Goal: Task Accomplishment & Management: Use online tool/utility

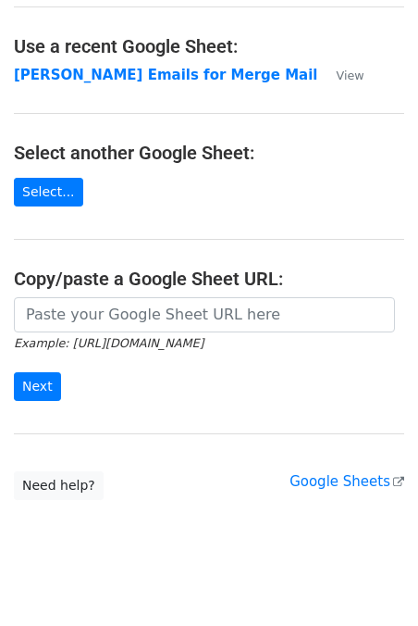
scroll to position [111, 0]
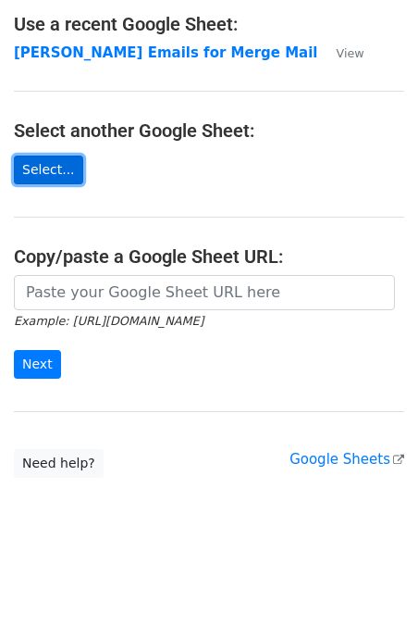
click at [52, 170] on link "Select..." at bounding box center [48, 170] width 69 height 29
click at [44, 172] on link "Select..." at bounding box center [48, 170] width 69 height 29
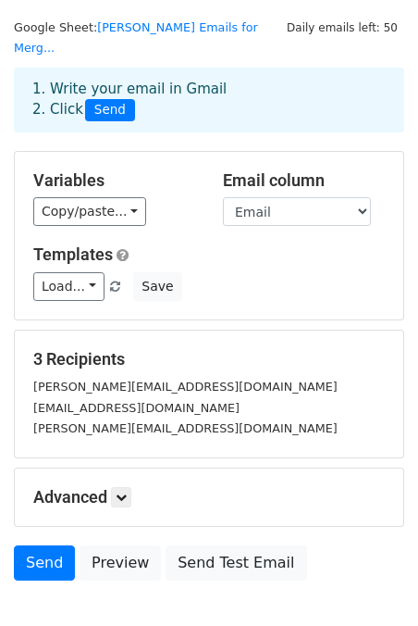
scroll to position [53, 0]
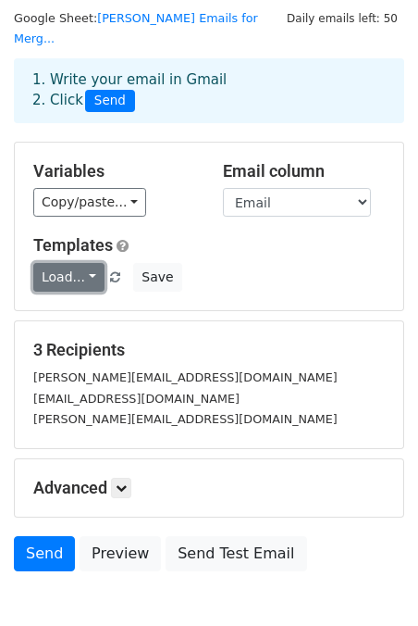
click at [82, 263] on link "Load..." at bounding box center [68, 277] width 71 height 29
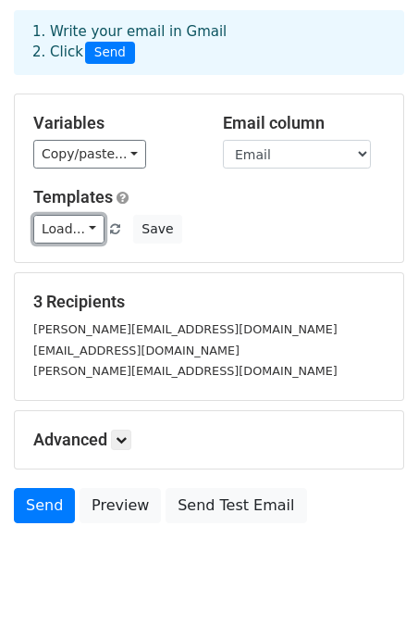
scroll to position [134, 0]
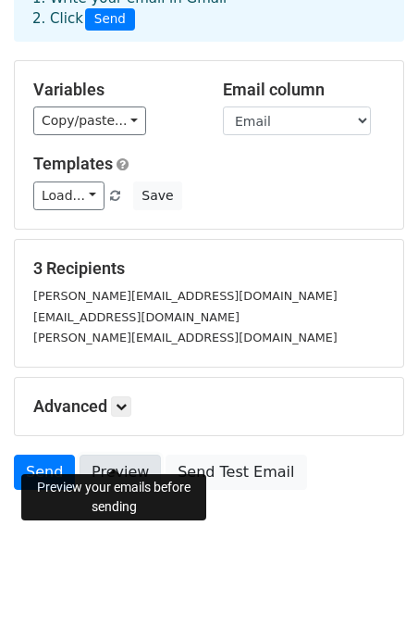
click at [131, 455] on link "Preview" at bounding box center [120, 472] width 81 height 35
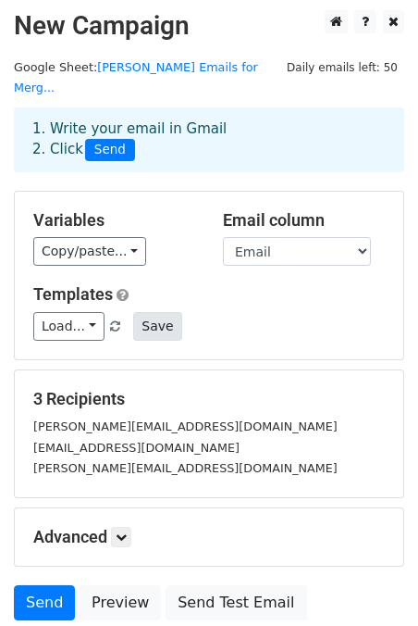
scroll to position [0, 0]
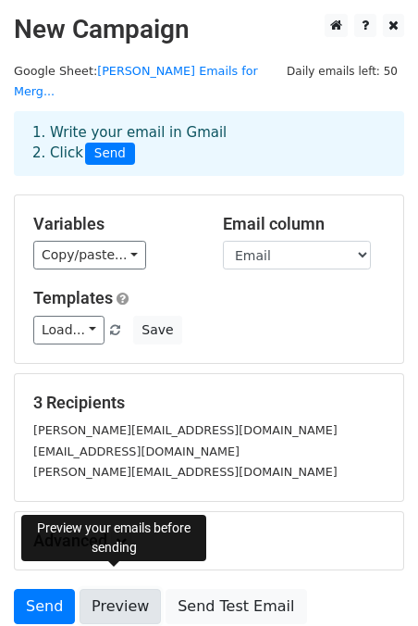
click at [127, 589] on link "Preview" at bounding box center [120, 606] width 81 height 35
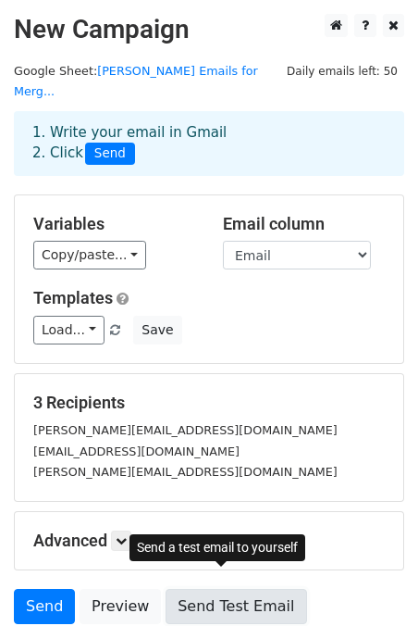
click at [228, 589] on link "Send Test Email" at bounding box center [236, 606] width 141 height 35
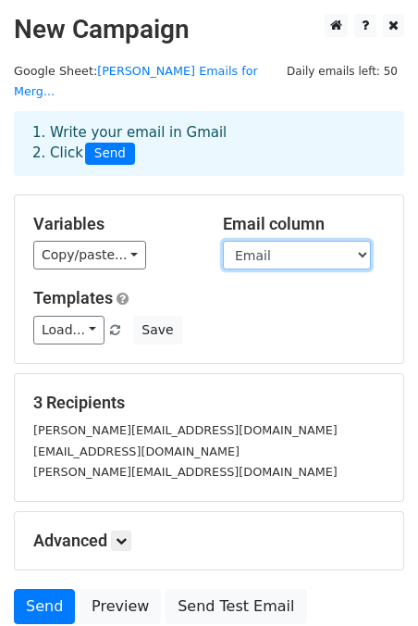
click at [359, 241] on select "Name Email Company" at bounding box center [297, 255] width 148 height 29
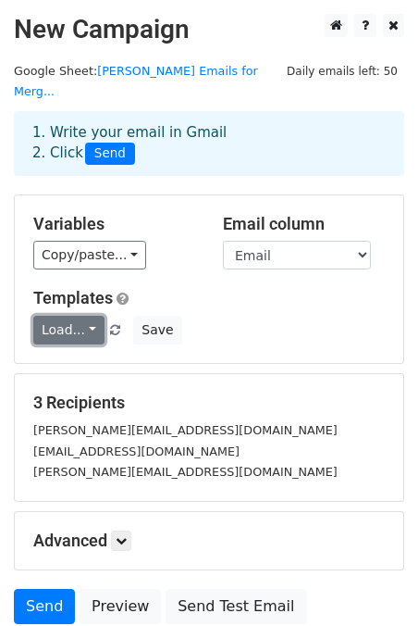
click at [93, 316] on link "Load..." at bounding box center [68, 330] width 71 height 29
click at [91, 316] on link "Load..." at bounding box center [68, 330] width 71 height 29
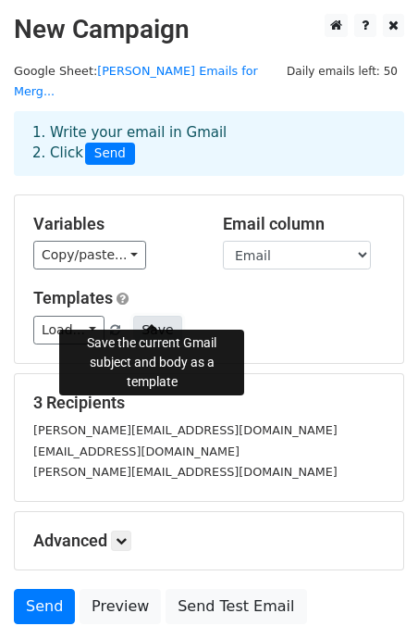
click at [156, 316] on button "Save" at bounding box center [157, 330] width 48 height 29
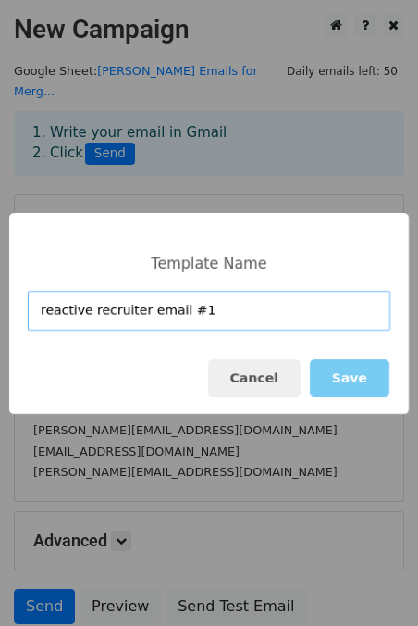
type input "reactive recruiter email #1"
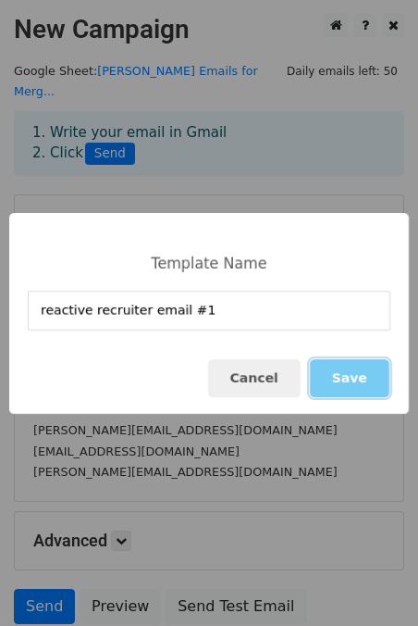
click at [359, 376] on button "Save" at bounding box center [350, 378] width 80 height 38
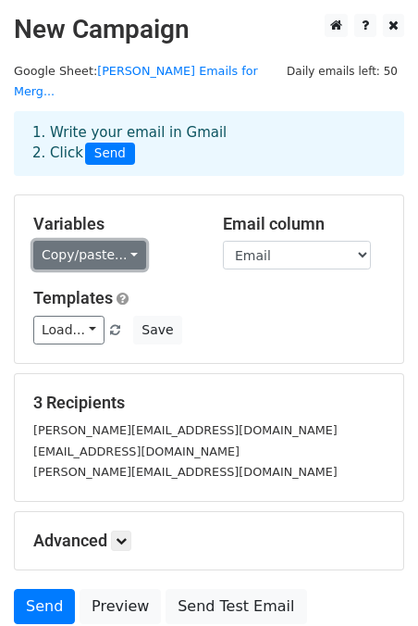
click at [124, 241] on link "Copy/paste..." at bounding box center [89, 255] width 113 height 29
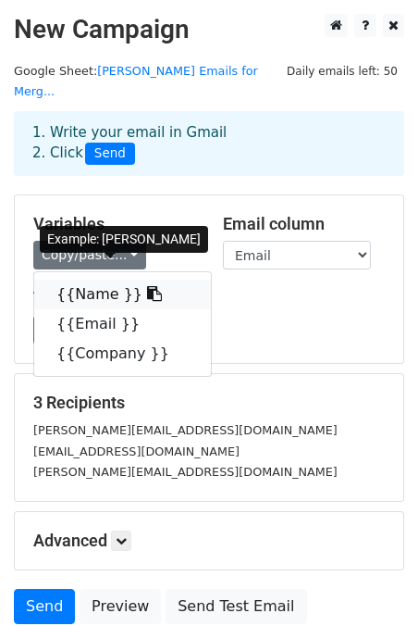
click at [147, 286] on icon at bounding box center [154, 293] width 15 height 15
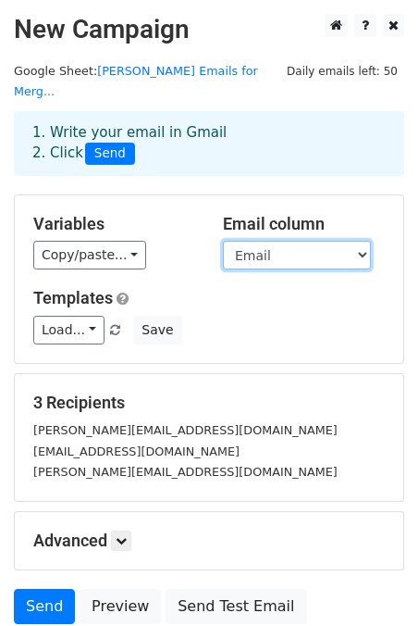
click at [299, 241] on select "Name Email Company" at bounding box center [297, 255] width 148 height 29
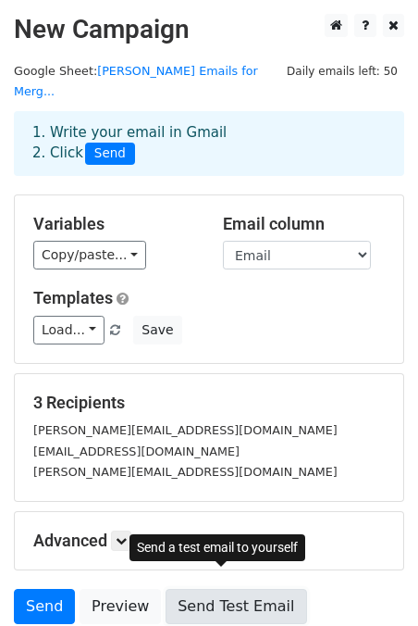
click at [206, 589] on link "Send Test Email" at bounding box center [236, 606] width 141 height 35
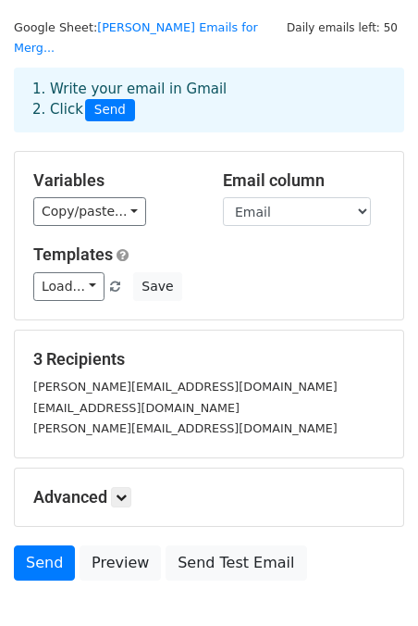
scroll to position [44, 0]
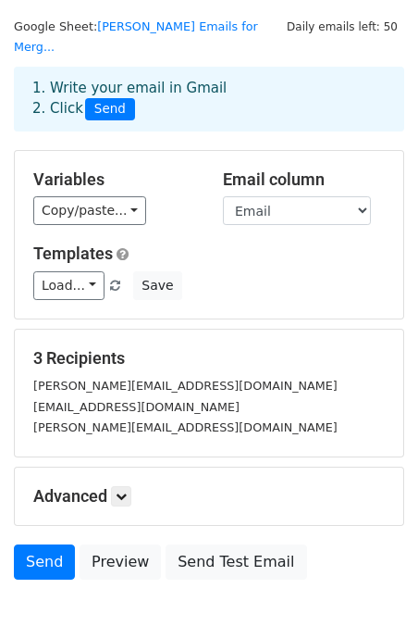
click at [243, 277] on div "Load... reactive recruiter email #1 Save" at bounding box center [209, 285] width 380 height 29
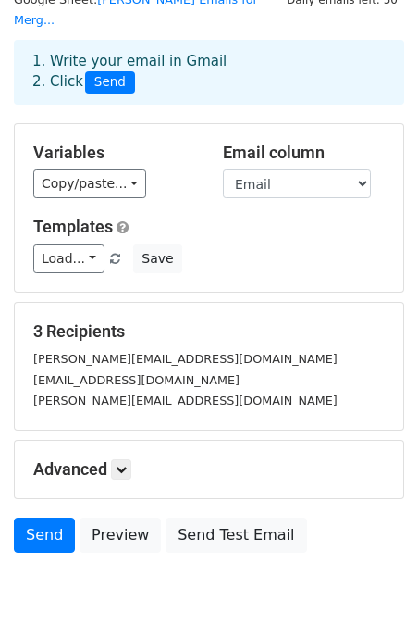
scroll to position [76, 0]
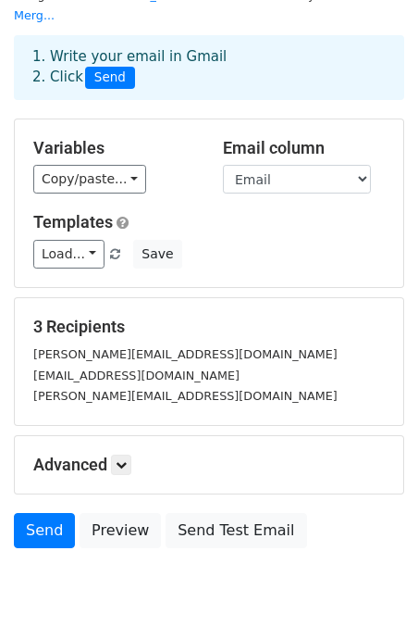
click at [118, 347] on small "k.quirk@swordhealth.com" at bounding box center [185, 354] width 305 height 14
click at [136, 400] on div "3 Recipients k.quirk@swordhealth.com n.kumari@swordhealth.com e.beesley@swordhe…" at bounding box center [209, 361] width 389 height 127
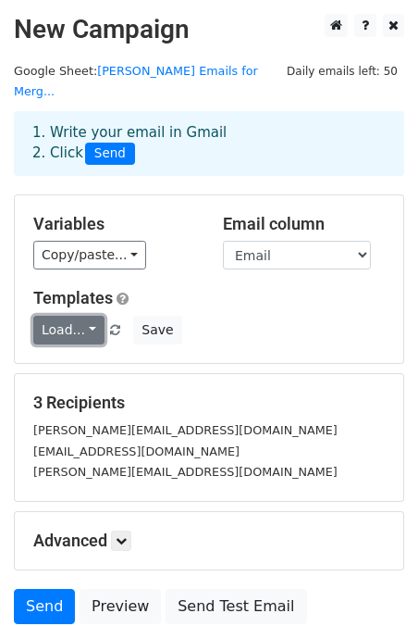
click at [86, 316] on link "Load..." at bounding box center [68, 330] width 71 height 29
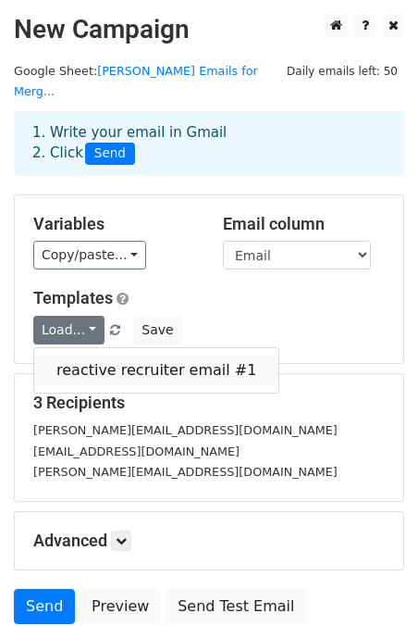
click at [95, 356] on link "reactive recruiter email #1" at bounding box center [156, 371] width 244 height 30
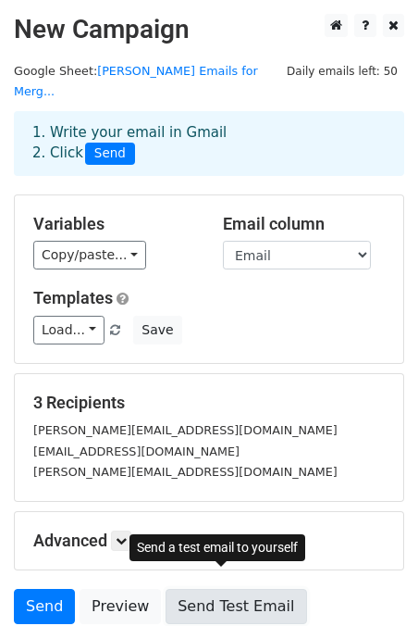
click at [232, 594] on link "Send Test Email" at bounding box center [236, 606] width 141 height 35
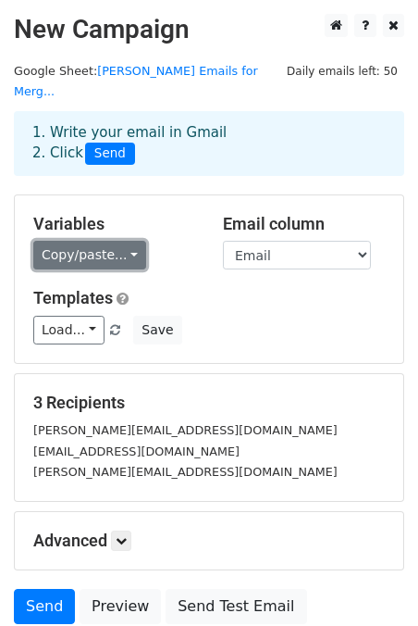
click at [100, 241] on link "Copy/paste..." at bounding box center [89, 255] width 113 height 29
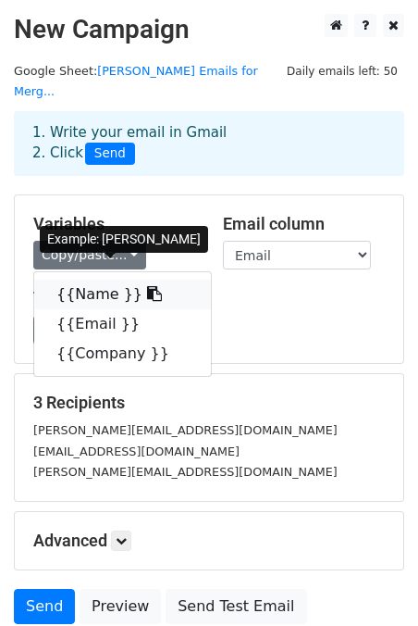
click at [147, 286] on icon at bounding box center [154, 293] width 15 height 15
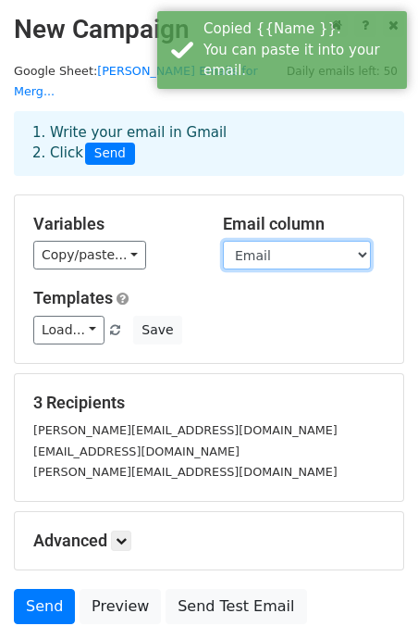
click at [268, 241] on select "Name Email Company" at bounding box center [297, 255] width 148 height 29
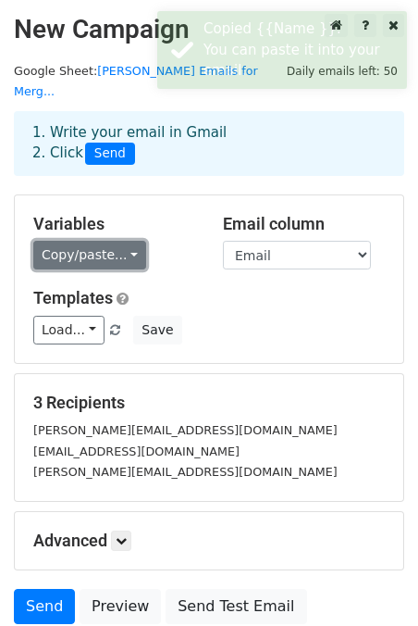
click at [116, 241] on link "Copy/paste..." at bounding box center [89, 255] width 113 height 29
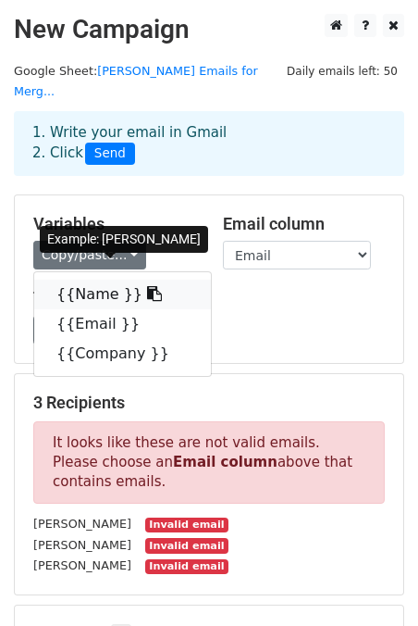
click at [122, 280] on link "{{Name }}" at bounding box center [122, 295] width 177 height 30
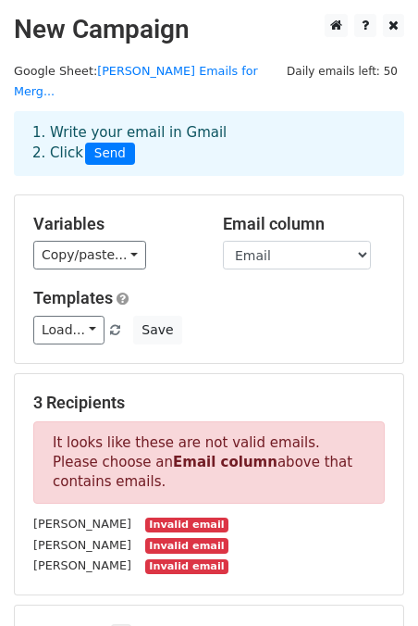
click at [206, 288] on h5 "Templates" at bounding box center [209, 298] width 352 height 20
click at [306, 241] on select "Name Email Company" at bounding box center [297, 255] width 148 height 29
select select "Email"
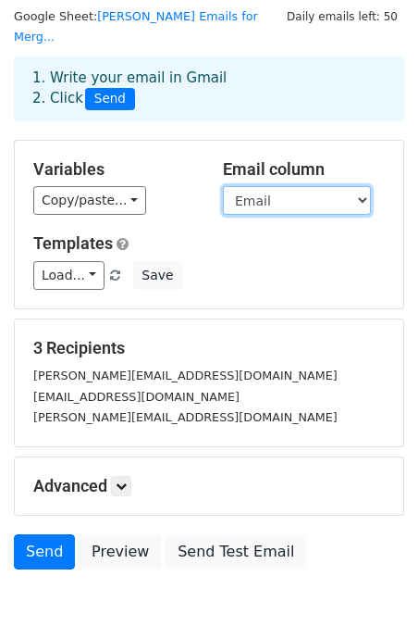
scroll to position [56, 0]
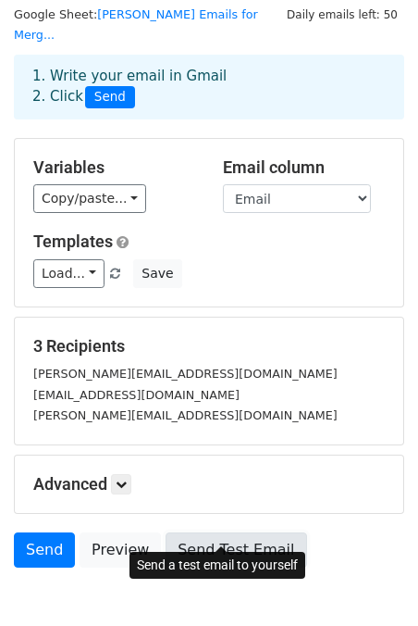
click at [249, 532] on link "Send Test Email" at bounding box center [236, 549] width 141 height 35
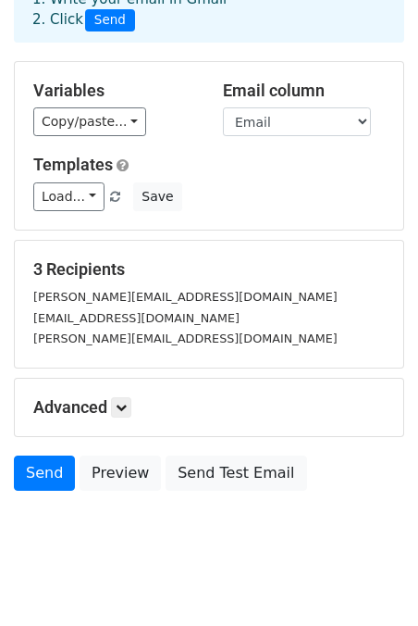
scroll to position [134, 0]
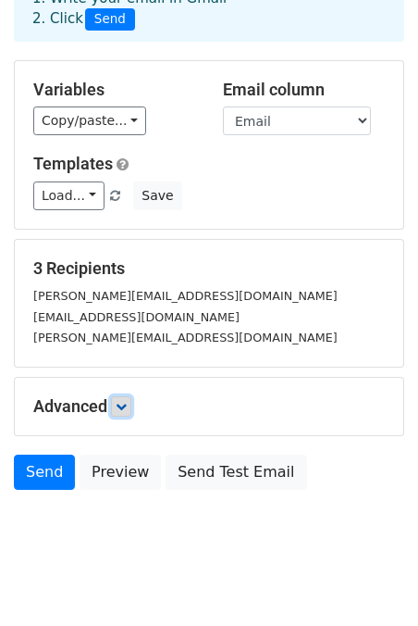
click at [122, 401] on icon at bounding box center [121, 406] width 11 height 11
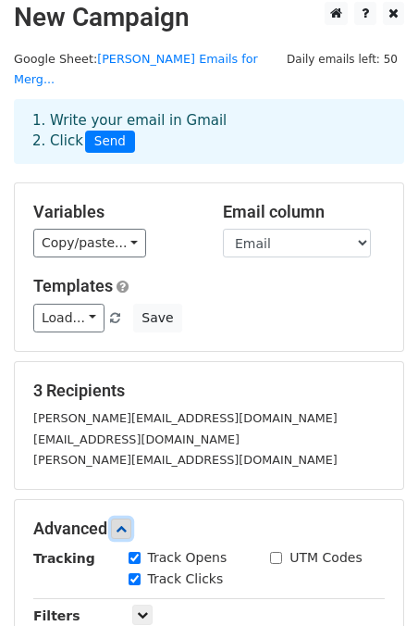
scroll to position [0, 0]
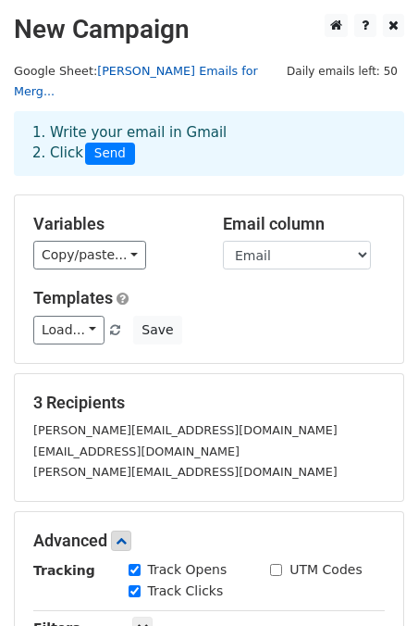
click at [165, 65] on link "Lisa Hayes Emails for Merg..." at bounding box center [136, 81] width 244 height 35
click at [182, 64] on link "Lisa Hayes Emails for Merg..." at bounding box center [136, 81] width 244 height 35
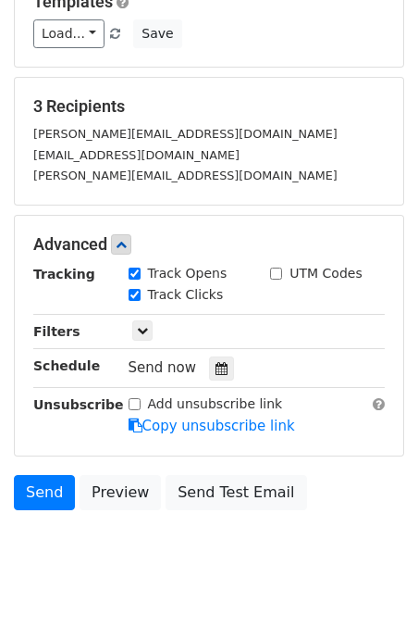
scroll to position [316, 0]
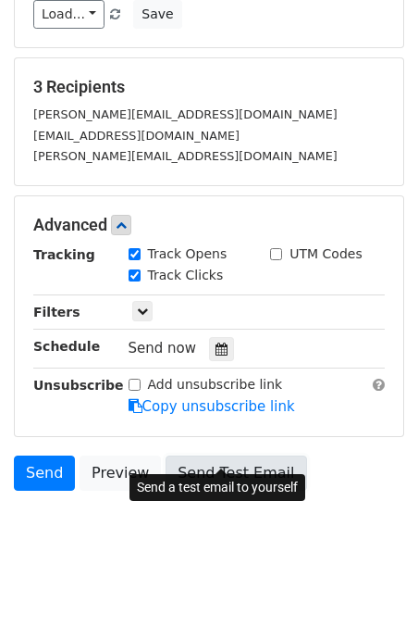
click at [235, 455] on link "Send Test Email" at bounding box center [236, 472] width 141 height 35
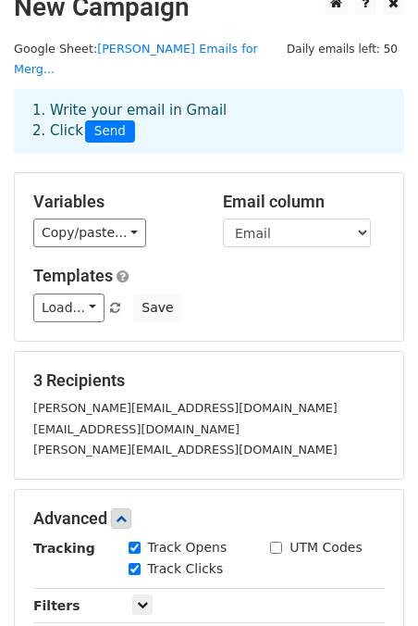
scroll to position [0, 0]
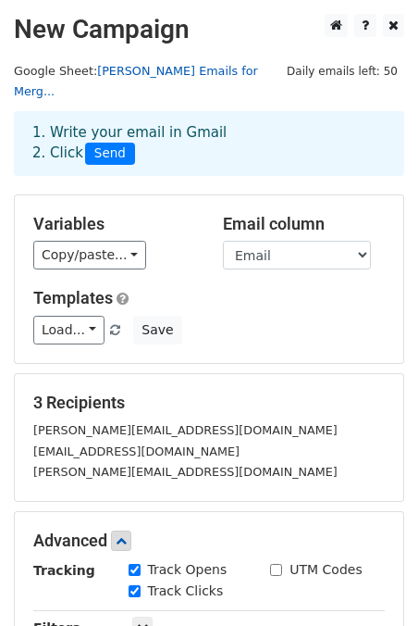
click at [220, 73] on link "Lisa Hayes Emails for Merg..." at bounding box center [136, 81] width 244 height 35
click at [218, 74] on link "Lisa Hayes Emails for Merg..." at bounding box center [136, 81] width 244 height 35
click at [68, 423] on small "k.quirk@swordhealth.com" at bounding box center [185, 430] width 305 height 14
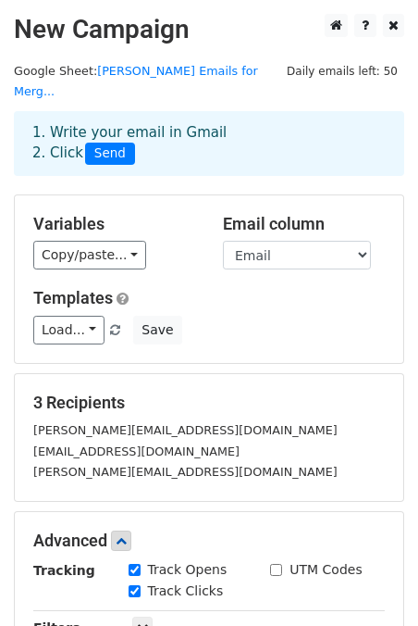
click at [74, 461] on div "e.beesley@swordhealth.com" at bounding box center [209, 471] width 380 height 21
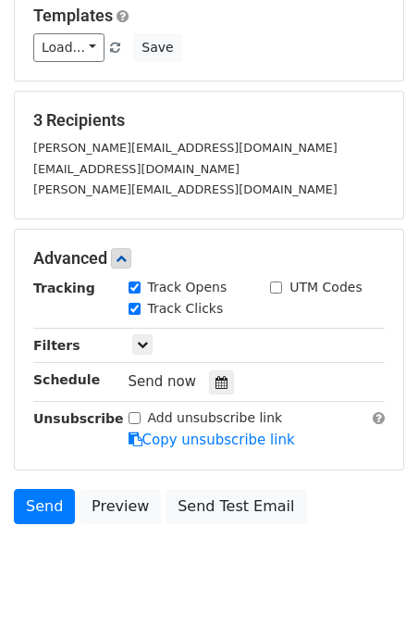
scroll to position [284, 0]
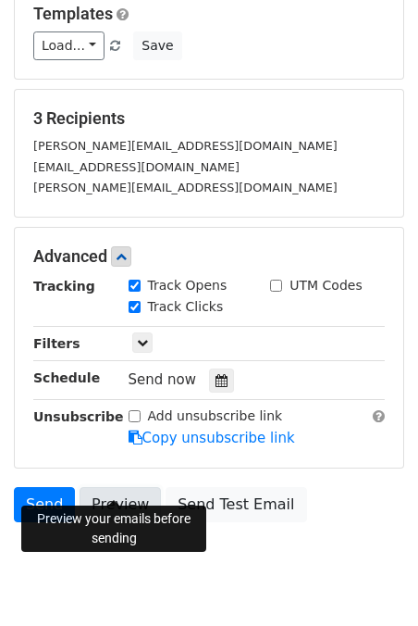
click at [123, 488] on link "Preview" at bounding box center [120, 504] width 81 height 35
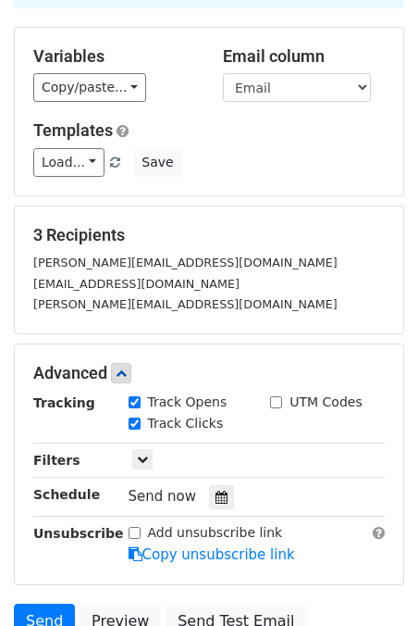
scroll to position [0, 0]
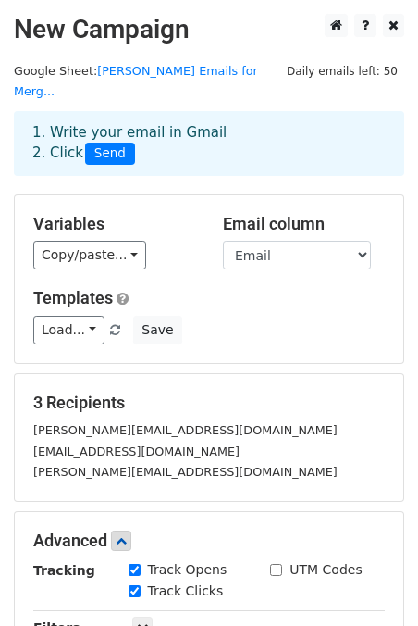
click at [348, 74] on span "Daily emails left: 50" at bounding box center [343, 71] width 124 height 20
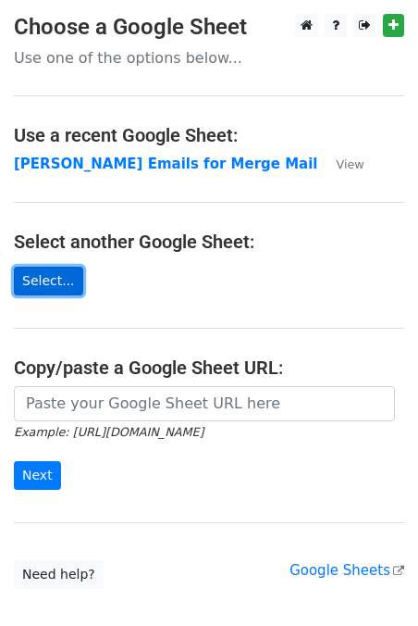
click at [48, 280] on link "Select..." at bounding box center [48, 281] width 69 height 29
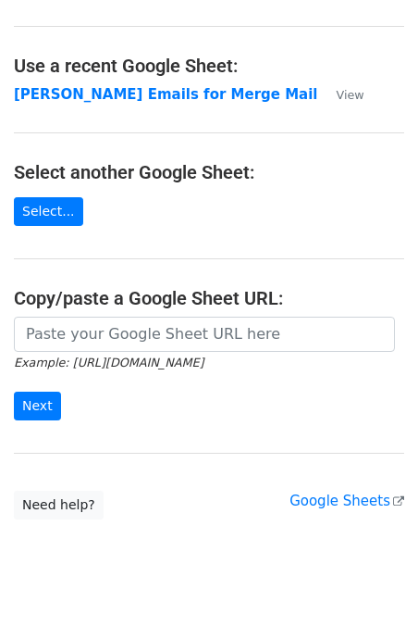
scroll to position [90, 0]
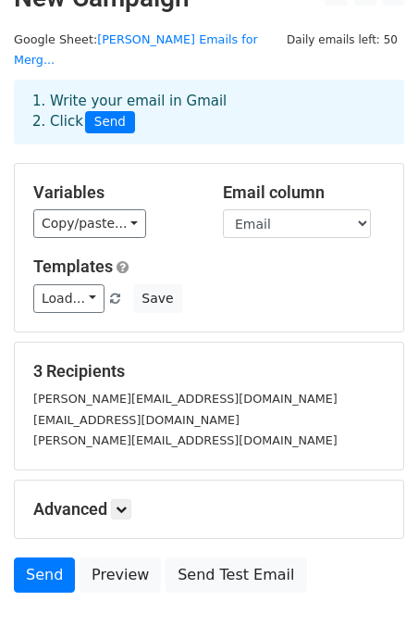
scroll to position [33, 0]
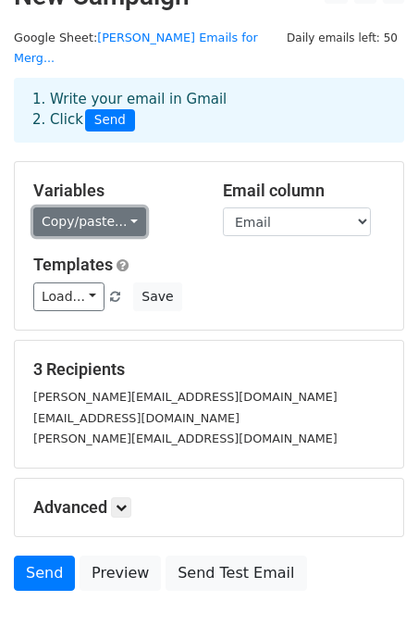
click at [122, 207] on link "Copy/paste..." at bounding box center [89, 221] width 113 height 29
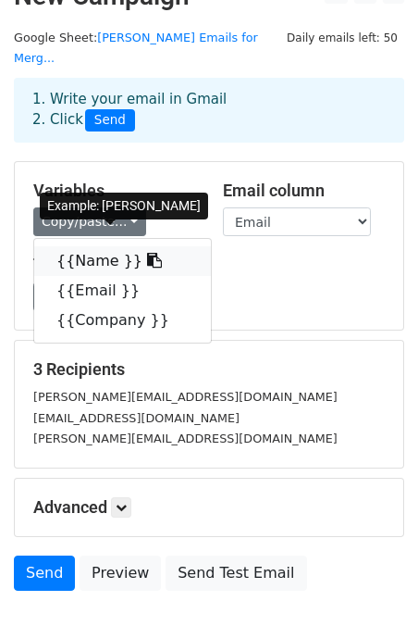
click at [147, 253] on icon at bounding box center [154, 260] width 15 height 15
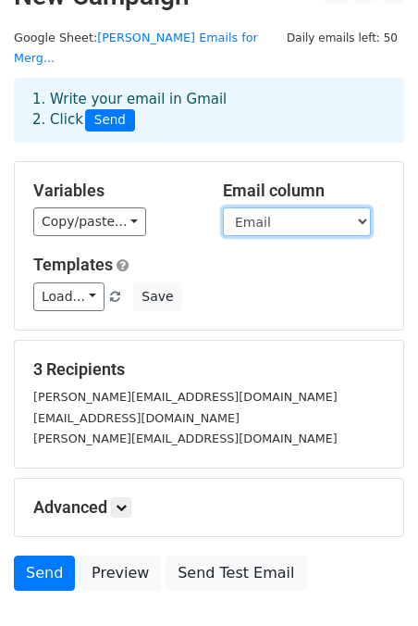
click at [276, 207] on select "Name Email Company" at bounding box center [297, 221] width 148 height 29
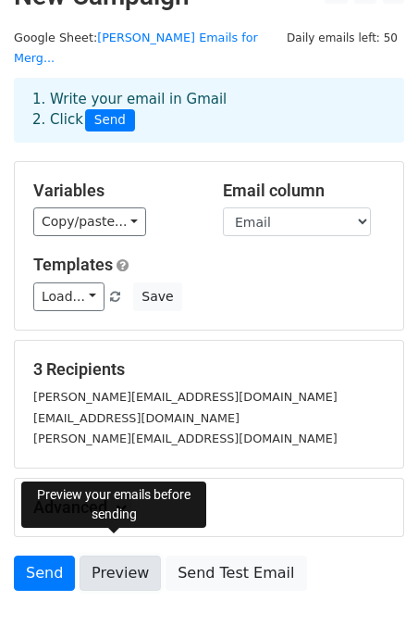
click at [125, 555] on link "Preview" at bounding box center [120, 572] width 81 height 35
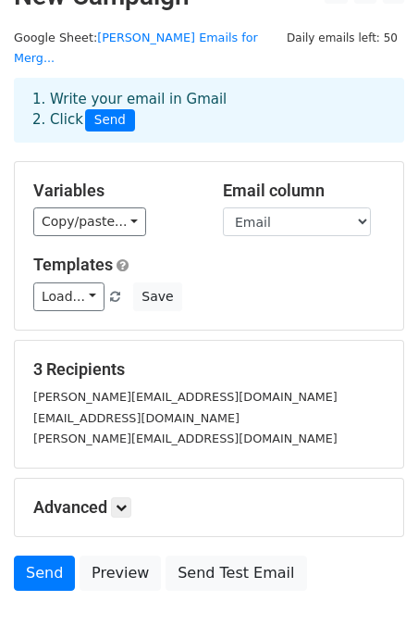
click at [293, 428] on div "e.beesley@swordhealth.com" at bounding box center [209, 438] width 380 height 21
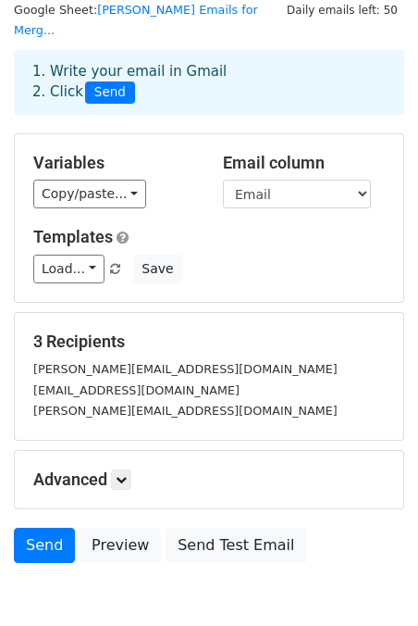
scroll to position [134, 0]
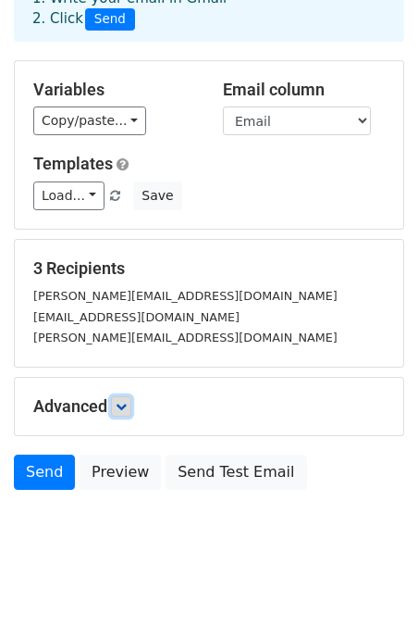
click at [126, 401] on icon at bounding box center [121, 406] width 11 height 11
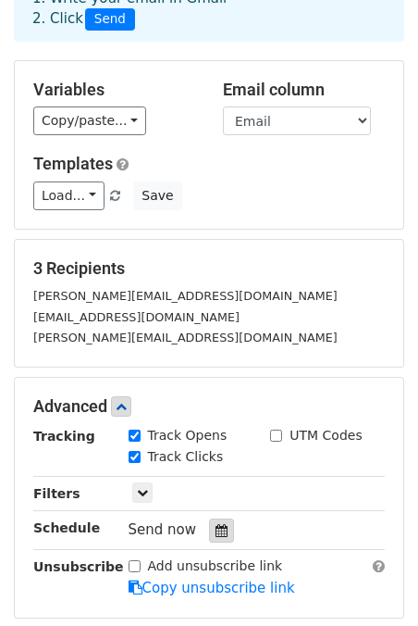
click at [218, 524] on icon at bounding box center [222, 530] width 12 height 13
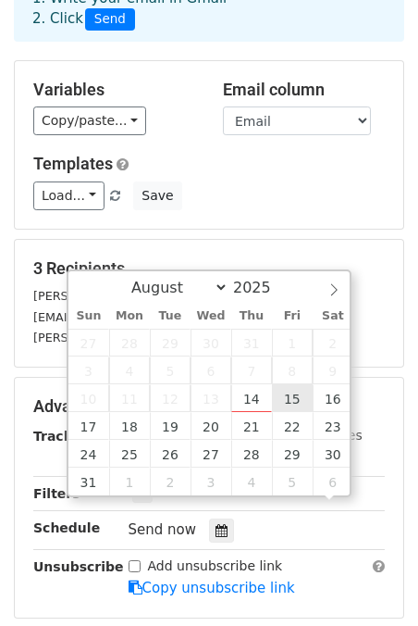
scroll to position [1, 0]
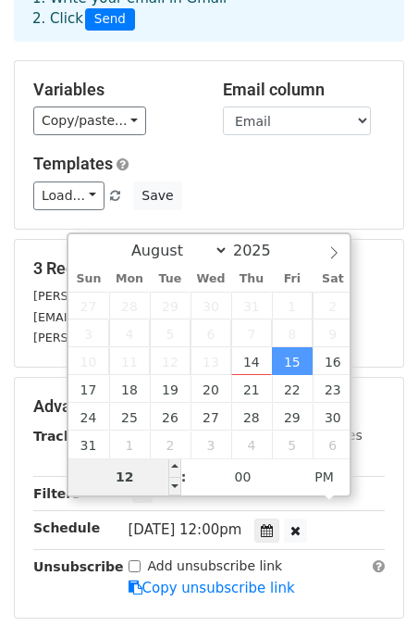
type input "2025-08-15 11:00"
type input "11"
type input "2025-08-15 10:00"
type input "10"
type input "2025-08-15 09:00"
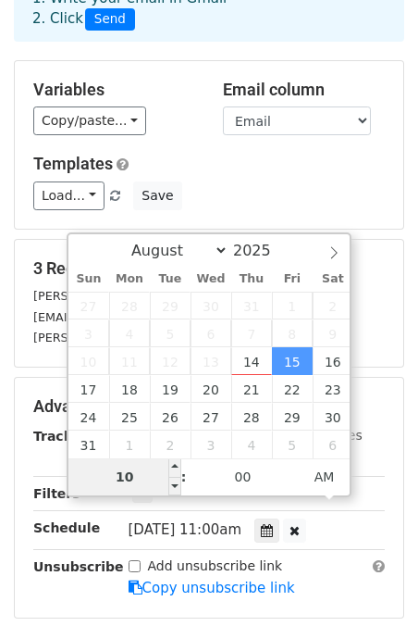
type input "09"
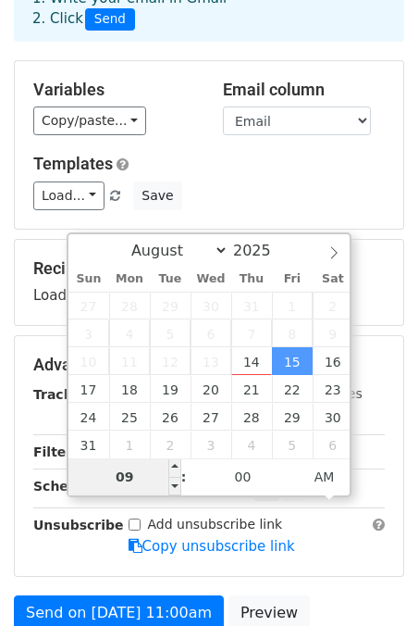
type input "2025-08-15 08:00"
type input "08"
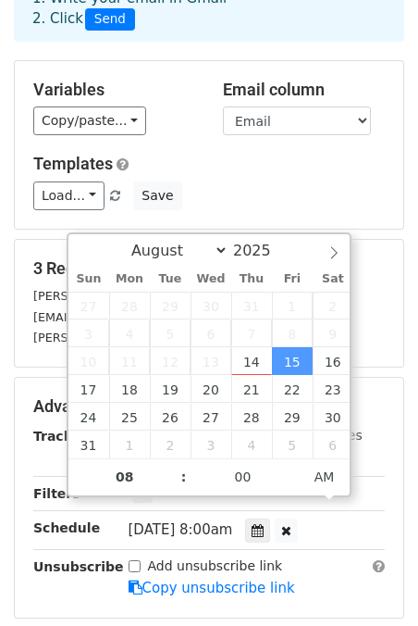
click at [357, 518] on div "Fri, Aug 15, 8:00am 2025-08-15 08:00" at bounding box center [257, 530] width 285 height 25
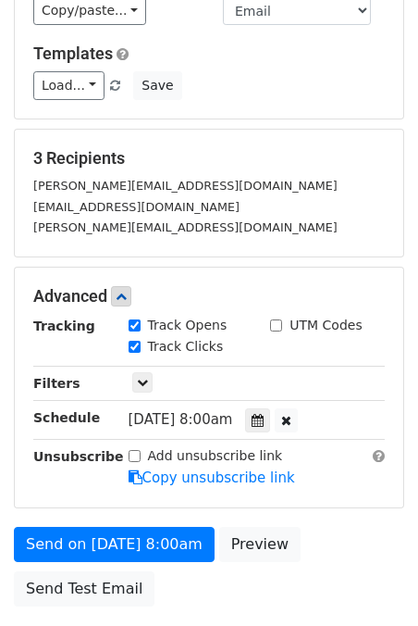
scroll to position [263, 0]
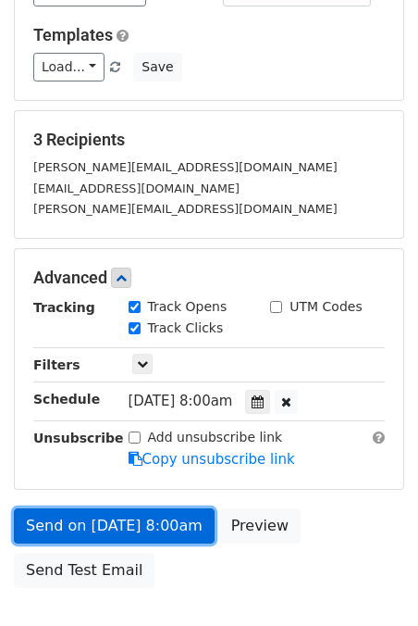
click at [144, 508] on link "Send on Aug 15 at 8:00am" at bounding box center [114, 525] width 201 height 35
